Goal: Complete application form

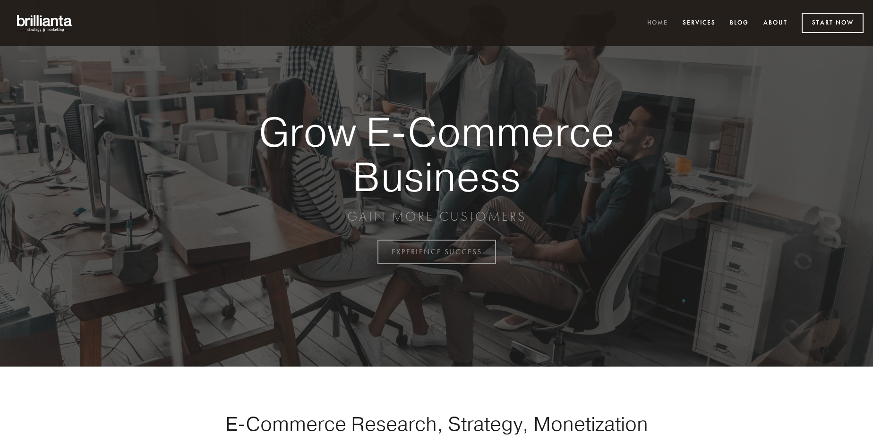
scroll to position [2475, 0]
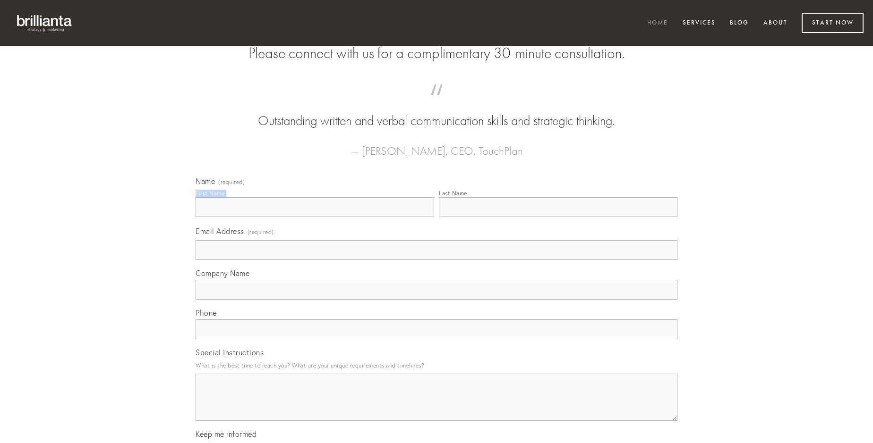
type input "[PERSON_NAME]"
click at [558, 217] on input "Last Name" at bounding box center [558, 207] width 238 height 20
type input "[PERSON_NAME]"
click at [436, 260] on input "Email Address (required)" at bounding box center [436, 250] width 482 height 20
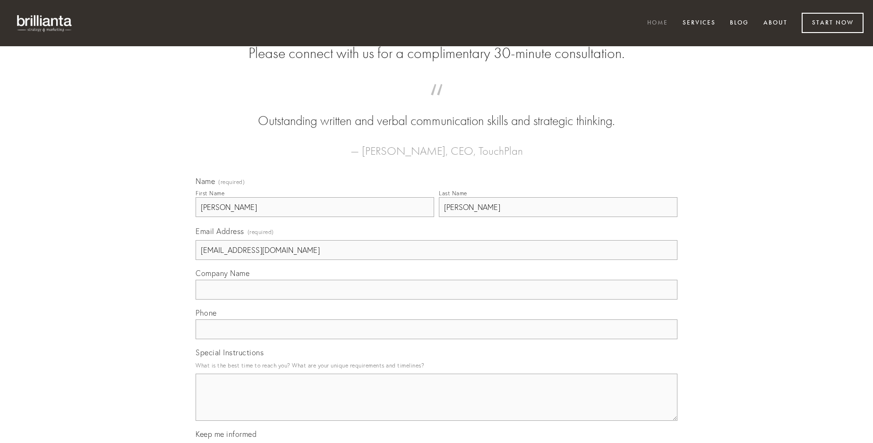
type input "[EMAIL_ADDRESS][DOMAIN_NAME]"
click at [436, 300] on input "Company Name" at bounding box center [436, 290] width 482 height 20
type input "aequitas"
click at [436, 340] on input "text" at bounding box center [436, 330] width 482 height 20
click at [436, 406] on textarea "Special Instructions" at bounding box center [436, 397] width 482 height 47
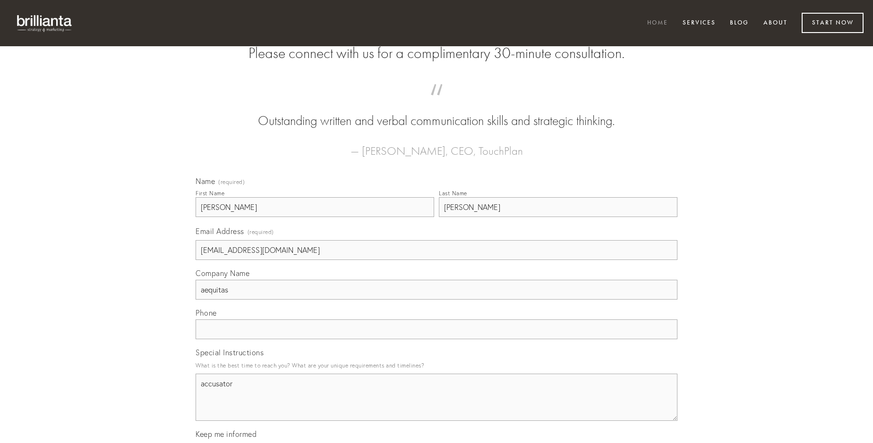
type textarea "accusator"
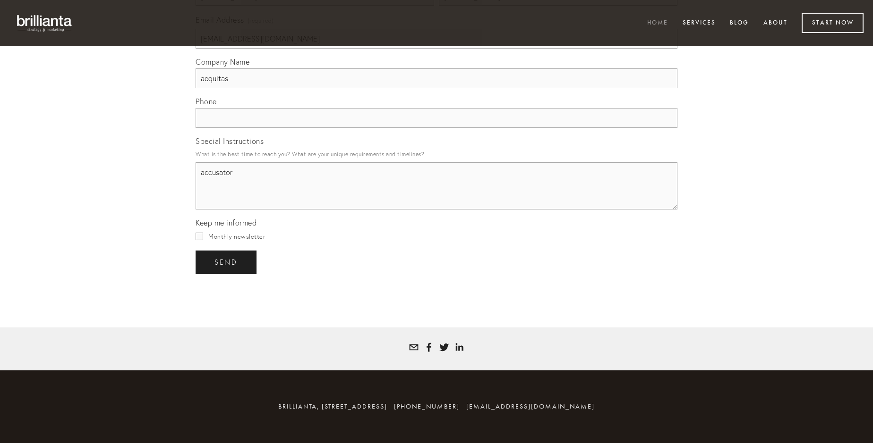
click at [227, 262] on span "send" at bounding box center [225, 262] width 23 height 8
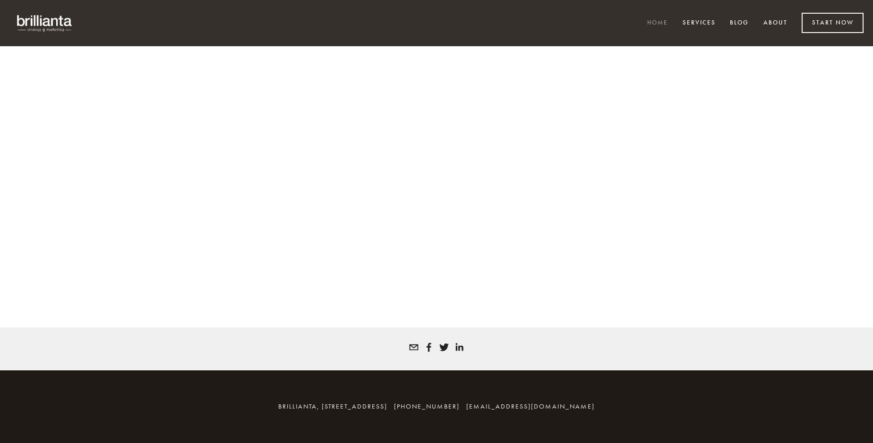
scroll to position [2462, 0]
